Goal: Communication & Community: Share content

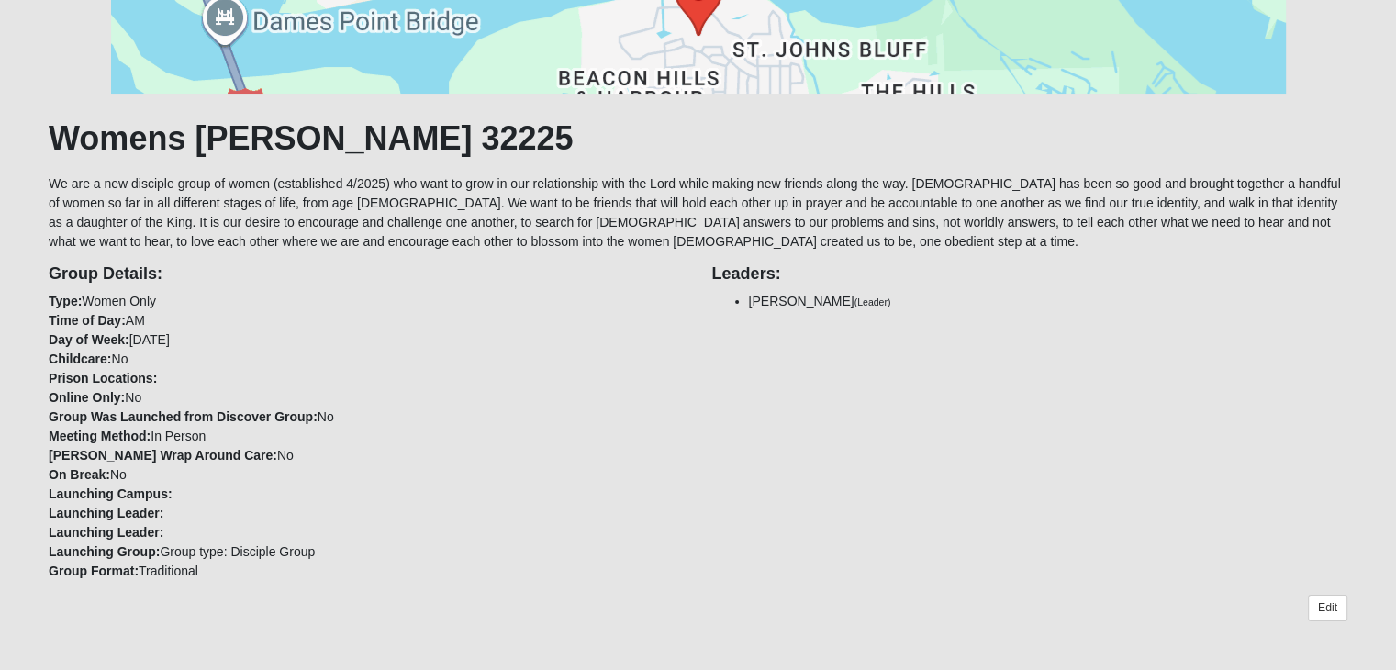
scroll to position [790, 0]
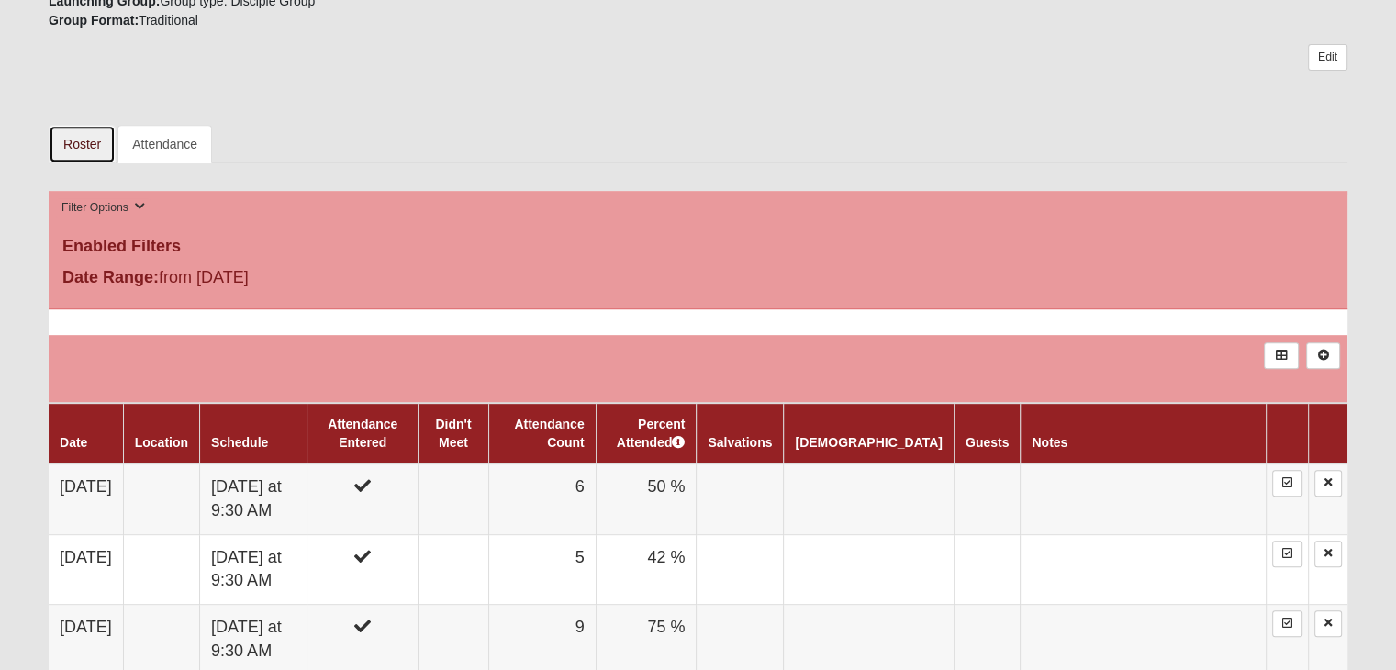
click at [86, 143] on link "Roster" at bounding box center [82, 144] width 67 height 39
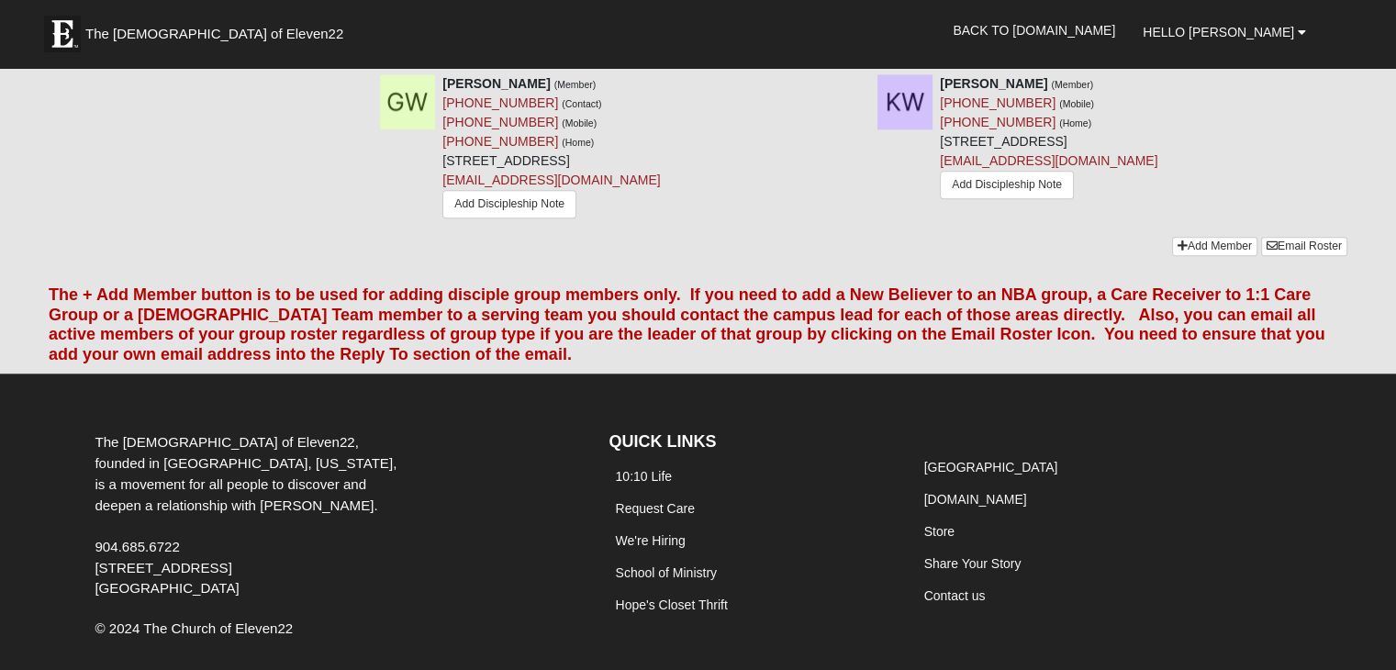
scroll to position [1653, 0]
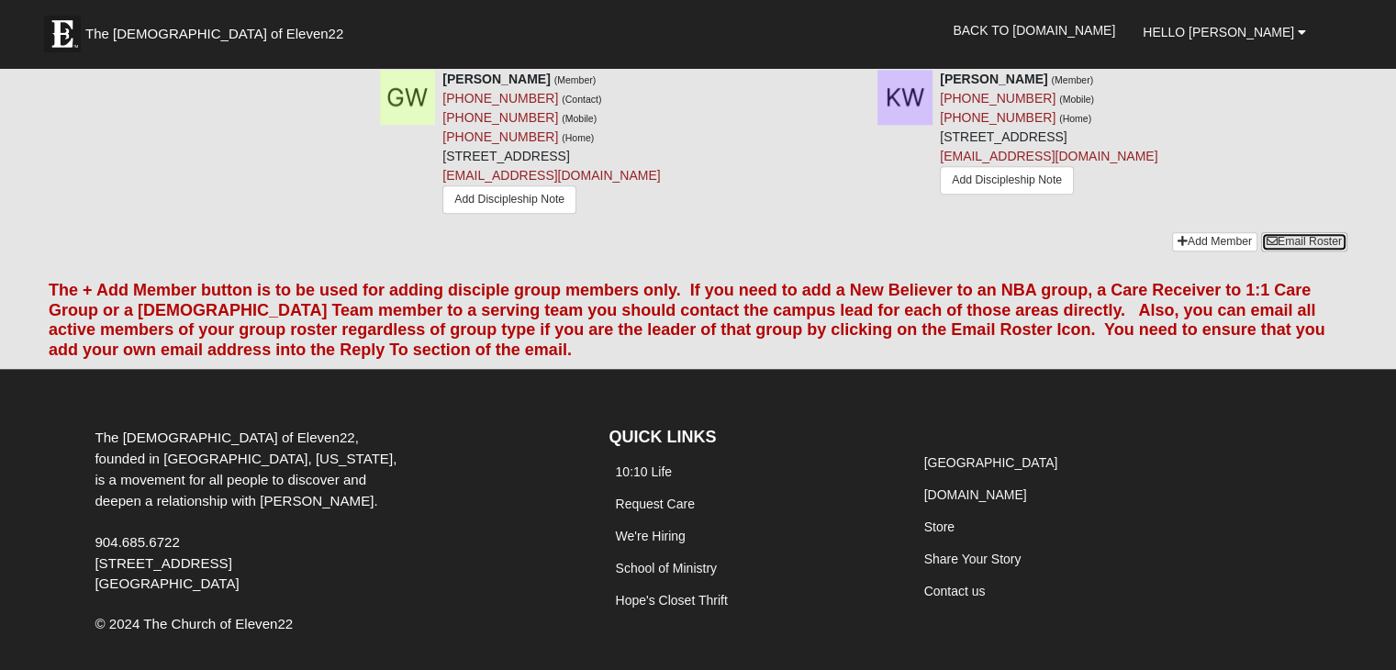
click at [1303, 232] on link "Email Roster" at bounding box center [1304, 241] width 86 height 19
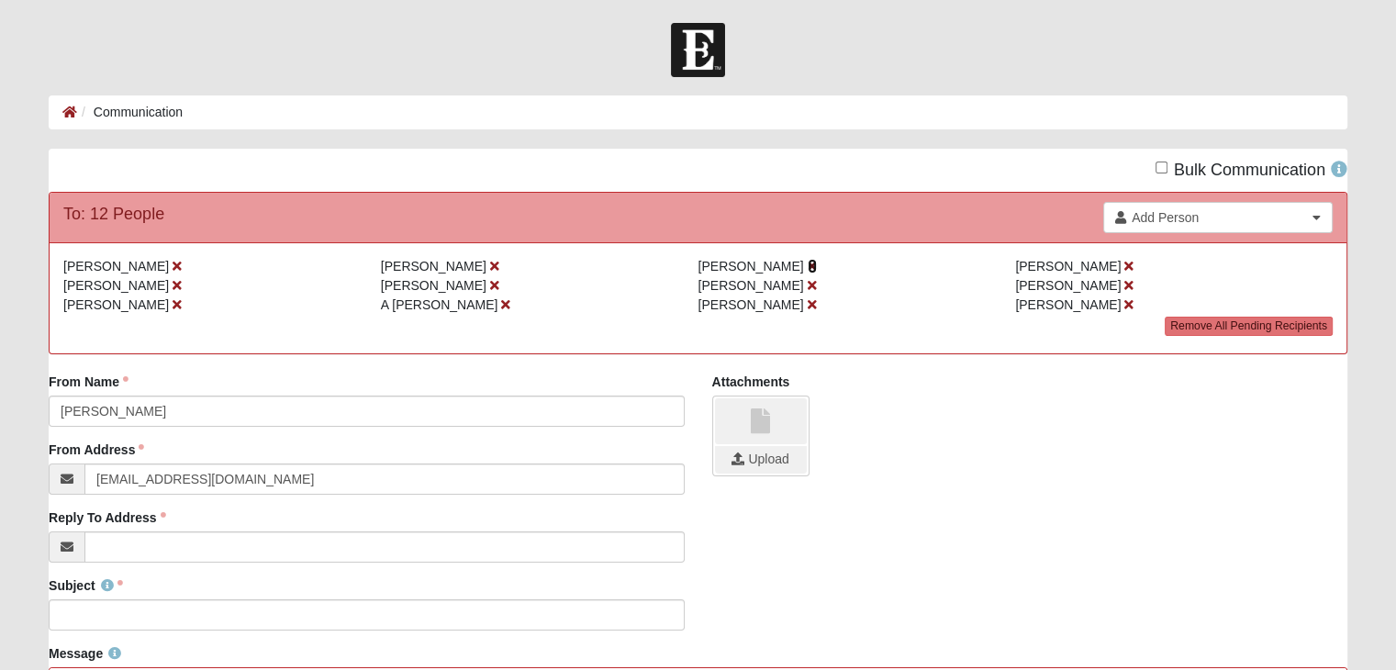
click at [808, 261] on icon at bounding box center [812, 266] width 9 height 13
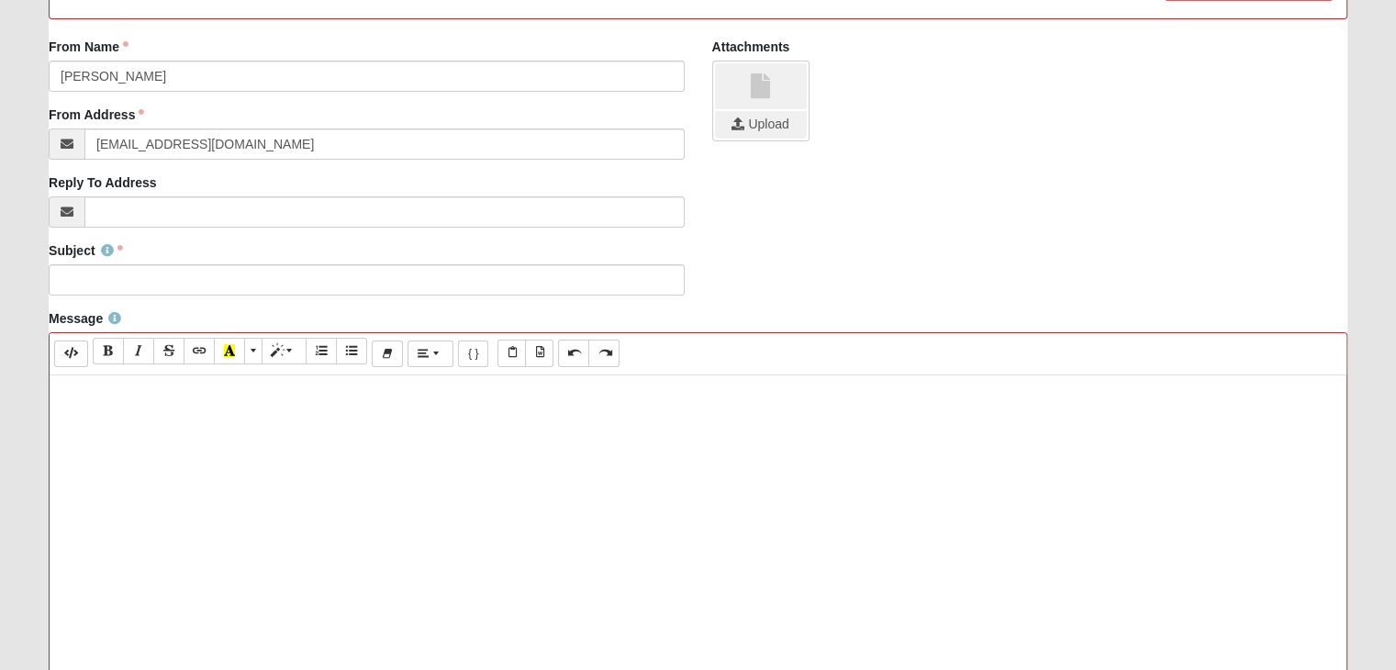
scroll to position [367, 0]
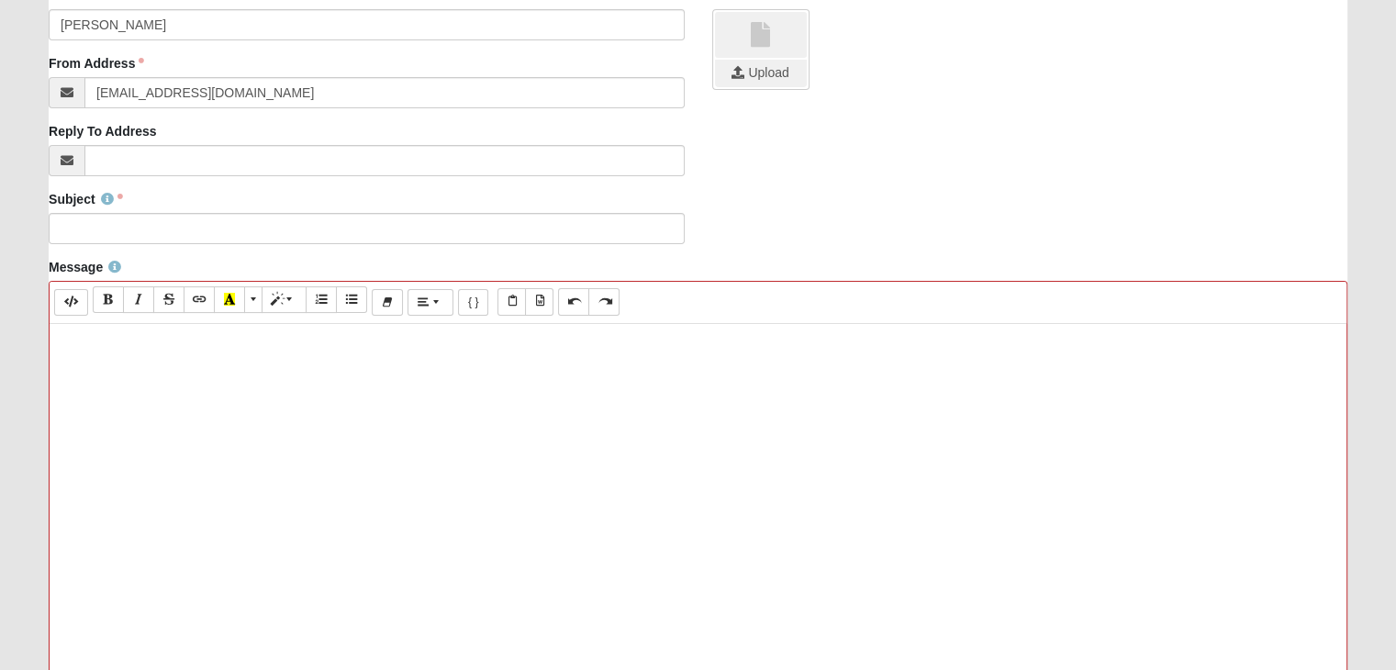
click at [220, 410] on div at bounding box center [698, 599] width 1297 height 551
paste div
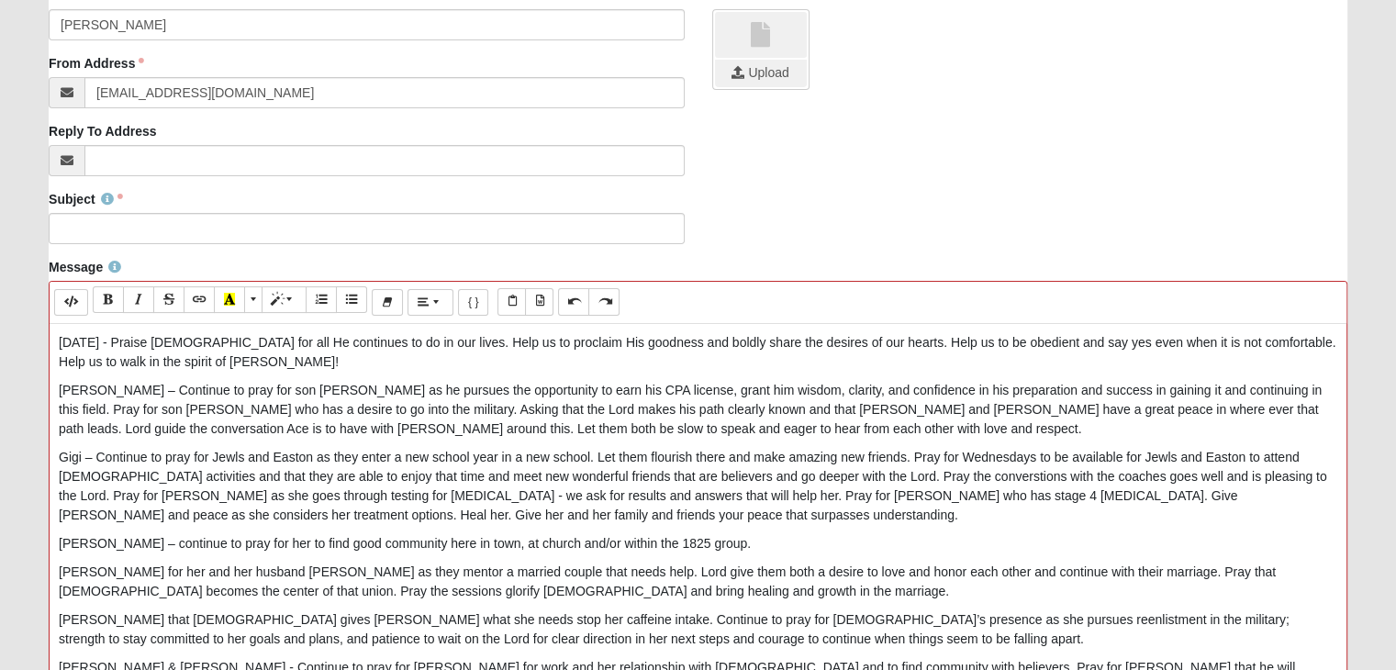
click at [209, 208] on div "Subject Subject is required." at bounding box center [366, 217] width 635 height 54
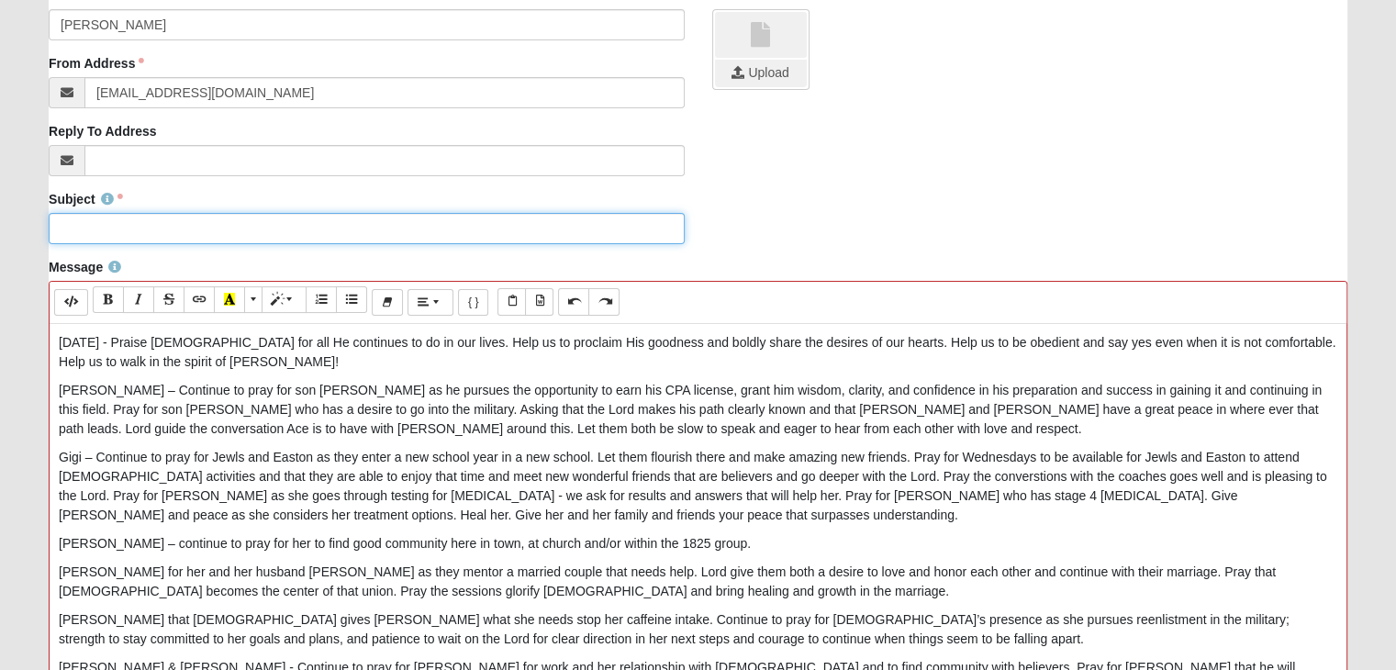
drag, startPoint x: 194, startPoint y: 229, endPoint x: 217, endPoint y: 209, distance: 30.0
click at [203, 219] on input "Subject" at bounding box center [366, 228] width 635 height 31
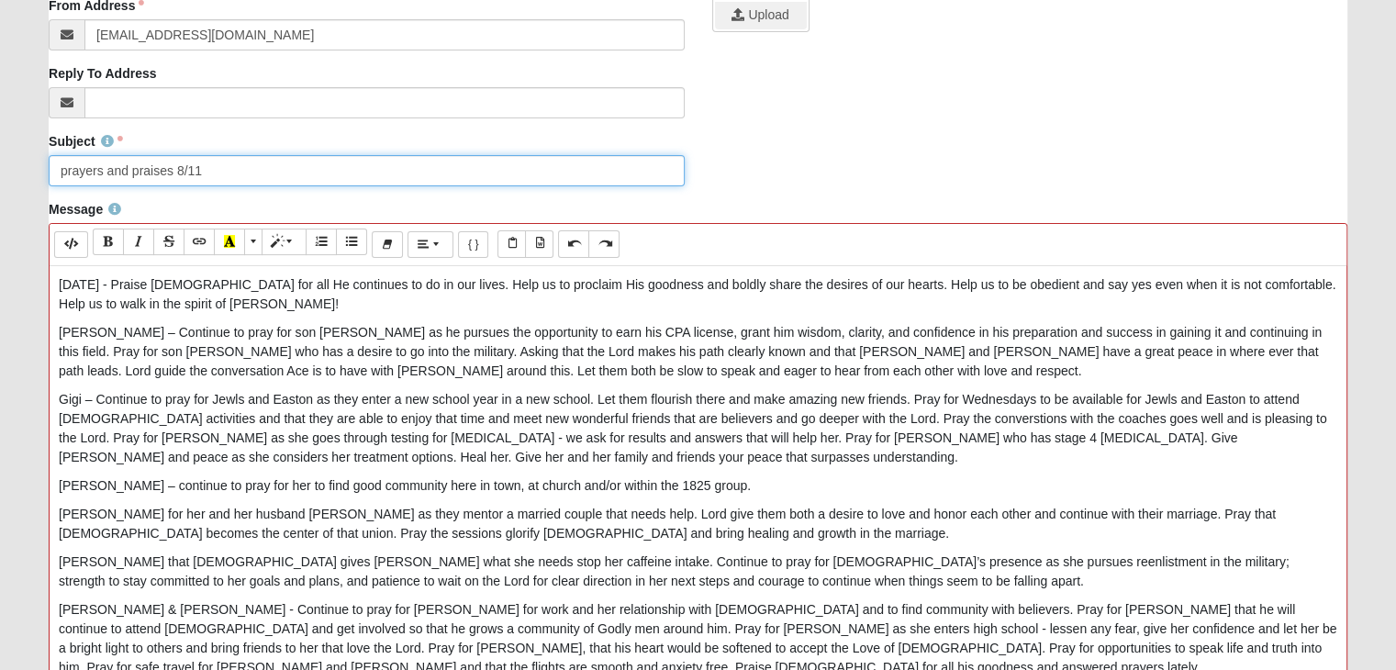
scroll to position [643, 0]
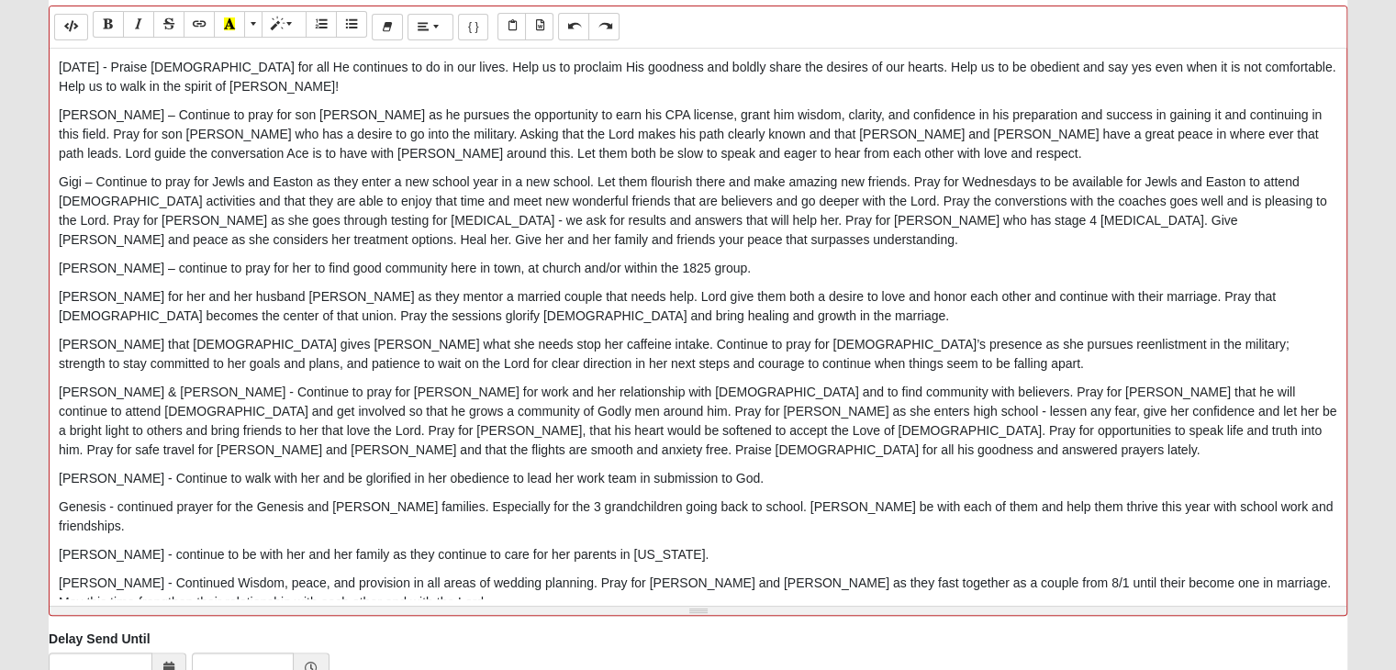
type input "prayers and praises 8/11"
click at [1061, 195] on p "Gigi – Continue to pray for Jewls and Easton as they enter a new school year in…" at bounding box center [698, 211] width 1279 height 77
click at [614, 247] on p "Gigi – Continue to pray for Jewls and Easton as they enter a new school year in…" at bounding box center [698, 211] width 1279 height 77
click at [1009, 226] on p "Gigi – Continue to pray for Jewls and Easton as they enter a new school year in…" at bounding box center [698, 211] width 1279 height 77
click at [663, 236] on p "Gigi – Continue to pray for Jewls and Easton as they enter a new school year in…" at bounding box center [698, 211] width 1279 height 77
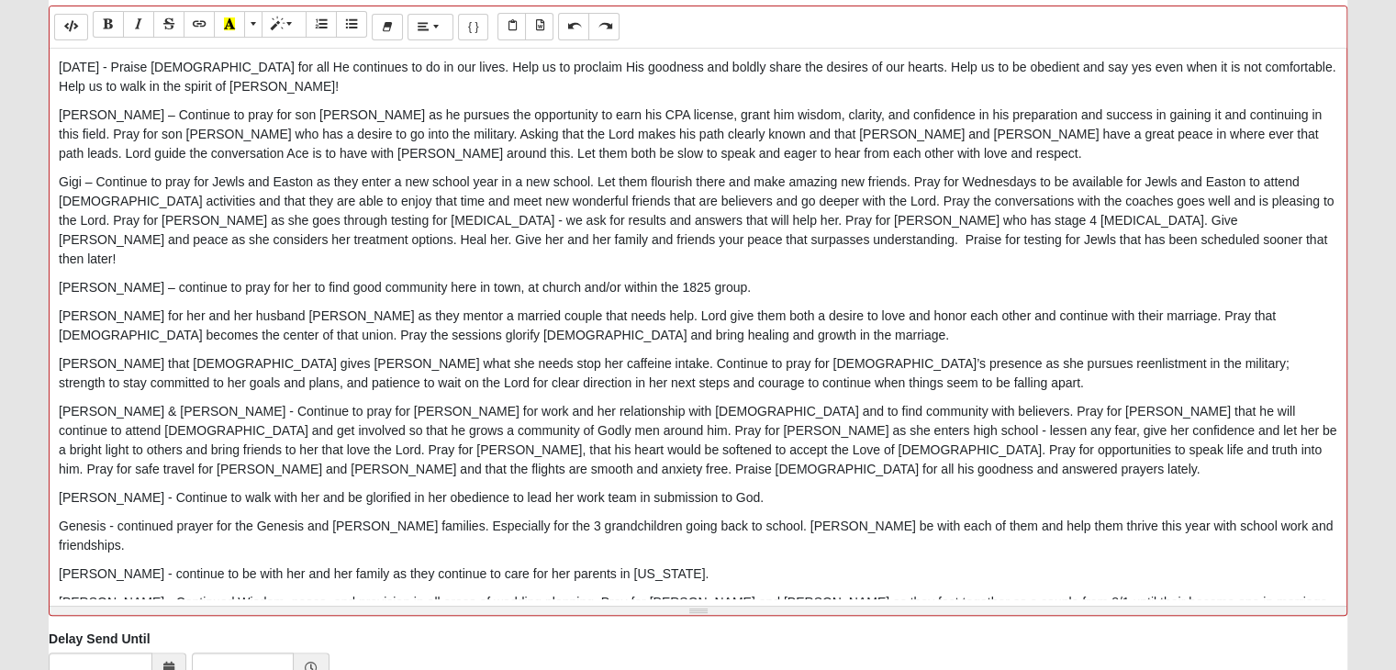
click at [992, 231] on p "Gigi – Continue to pray for Jewls and Easton as they enter a new school year in…" at bounding box center [698, 221] width 1279 height 96
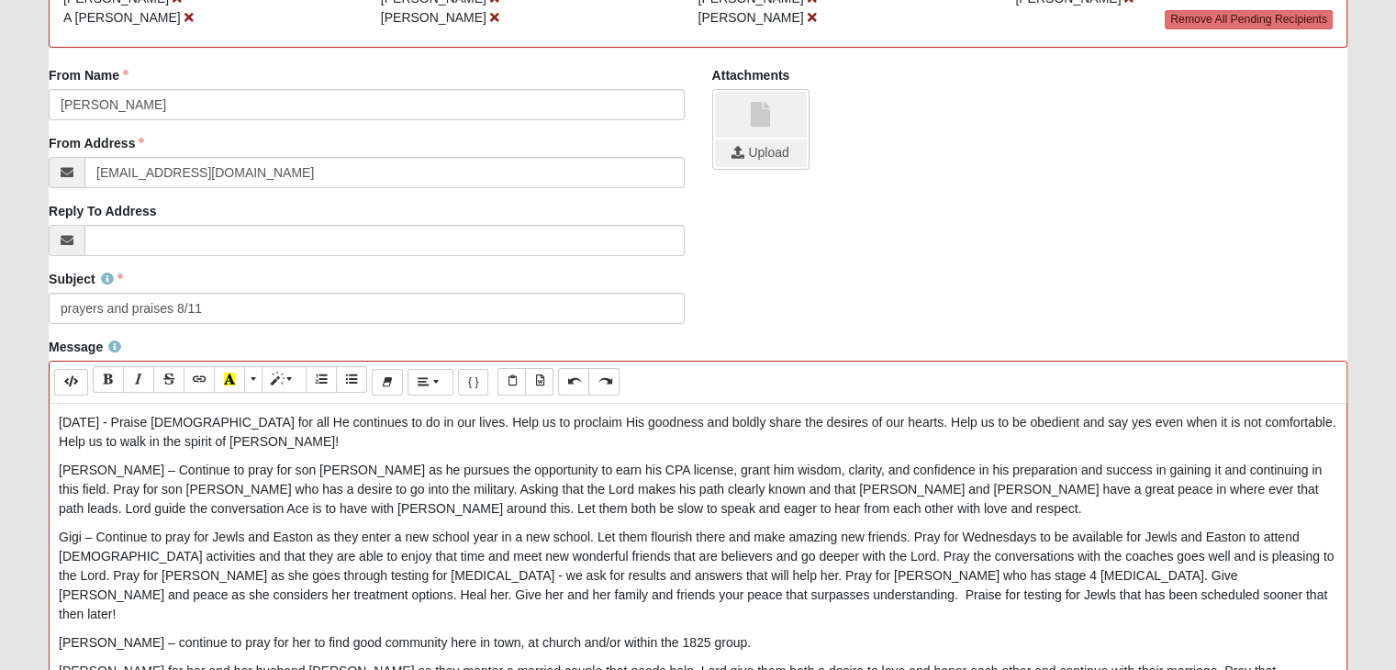
scroll to position [367, 0]
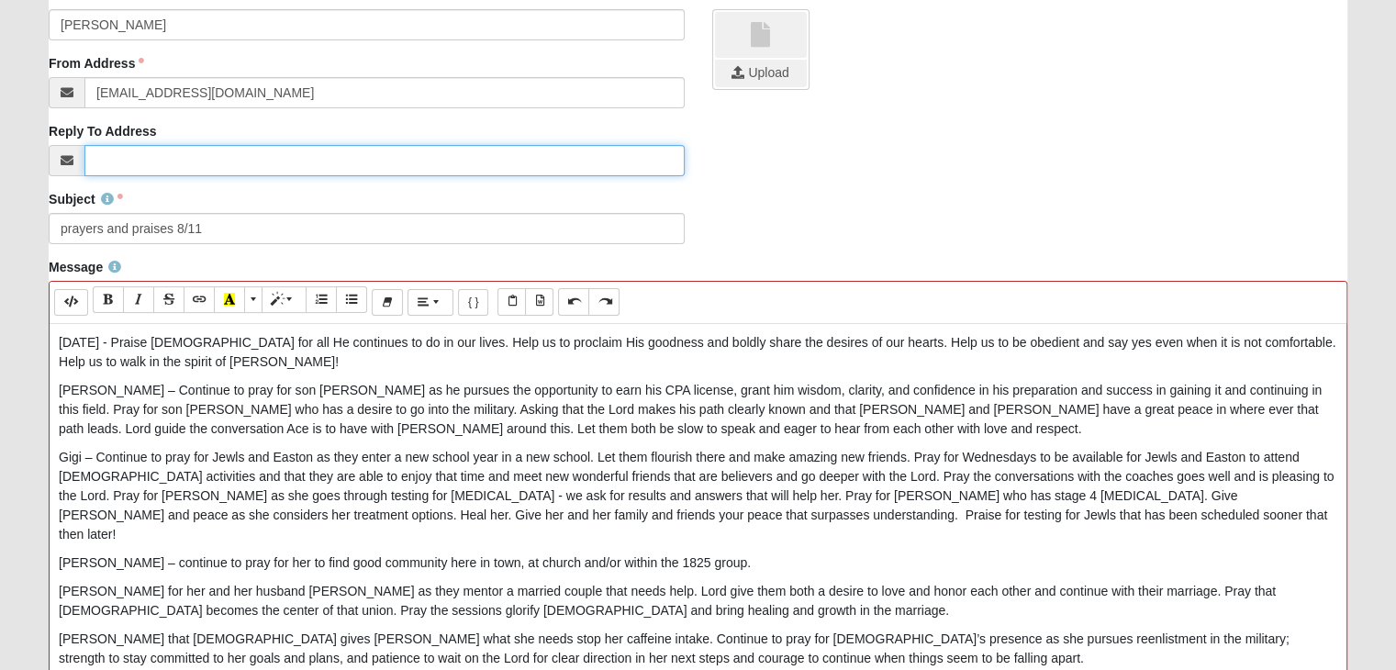
click at [197, 156] on input "Reply To Address" at bounding box center [383, 160] width 599 height 31
type input "[EMAIL_ADDRESS][DOMAIN_NAME]"
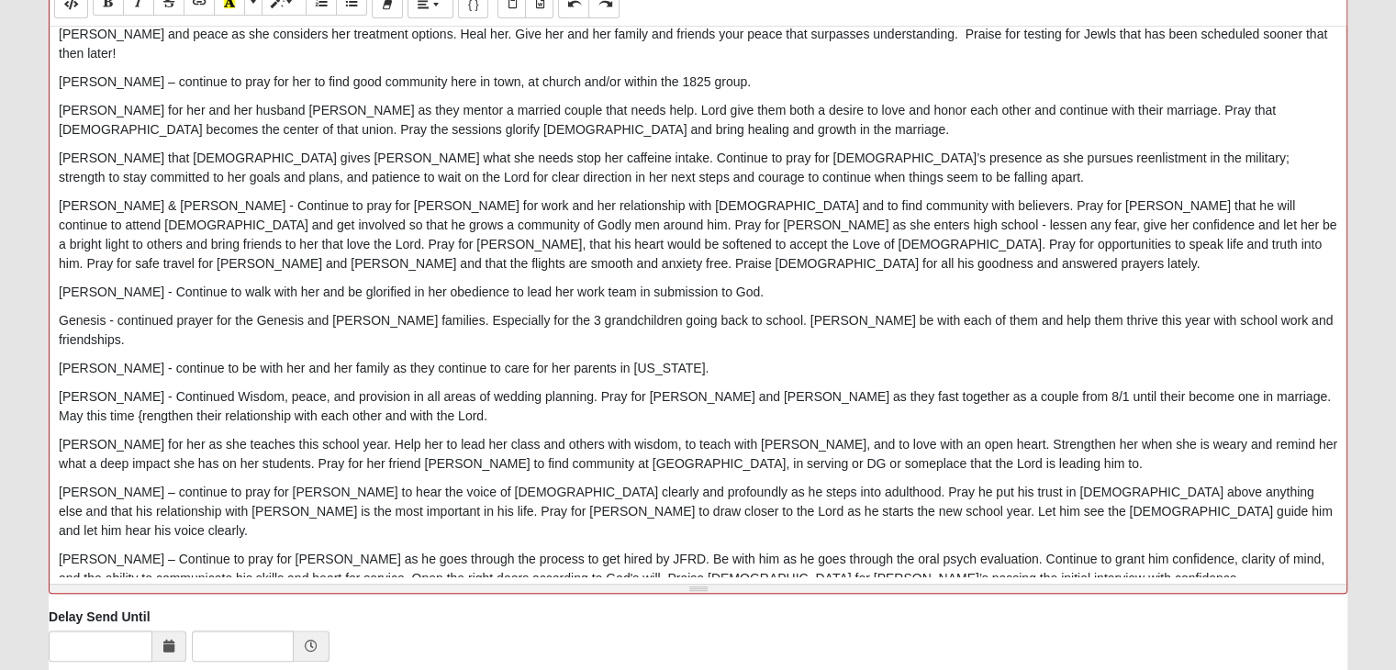
scroll to position [790, 0]
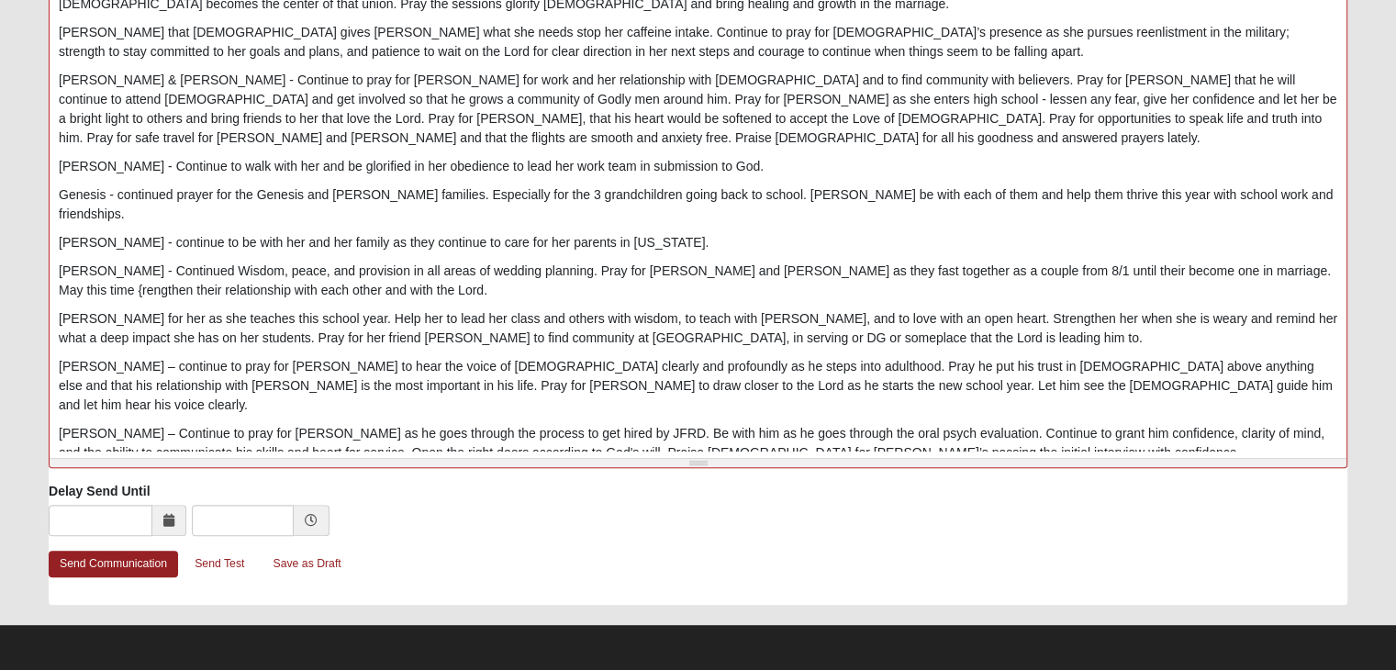
click at [81, 472] on p at bounding box center [698, 481] width 1279 height 19
click at [95, 561] on link "Send Communication" at bounding box center [113, 564] width 129 height 27
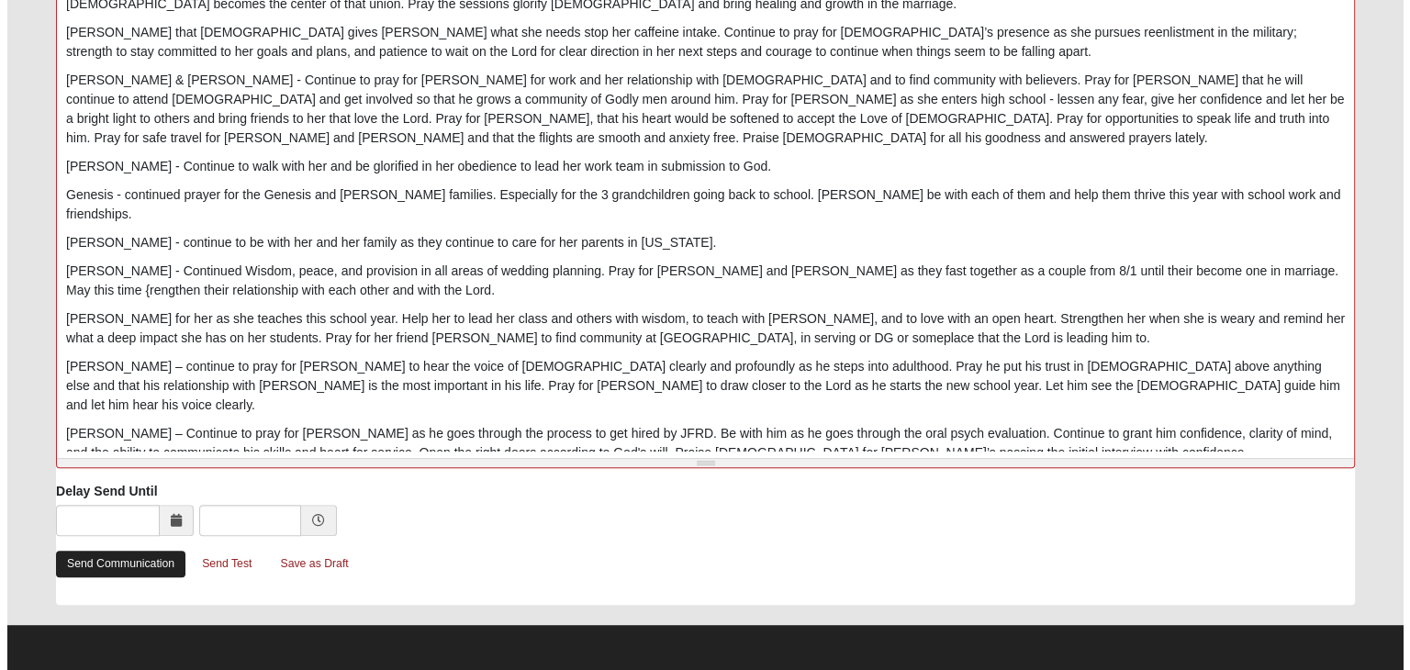
scroll to position [0, 0]
